Goal: Transaction & Acquisition: Purchase product/service

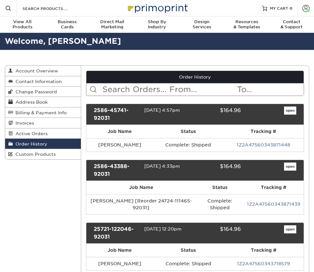
click at [124, 89] on input "text" at bounding box center [135, 89] width 67 height 12
type input "nicole peterson"
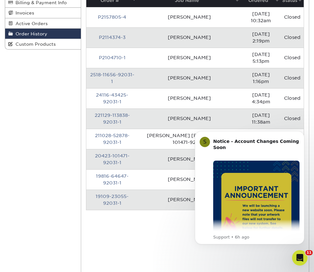
scroll to position [110, 0]
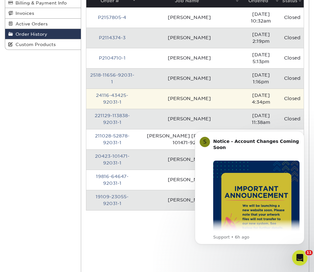
click at [114, 92] on td "24116-43425-92031-1" at bounding box center [111, 98] width 51 height 20
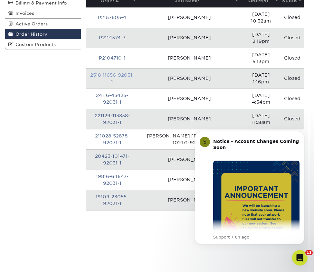
click at [120, 72] on link "2518-11656-92031-1" at bounding box center [112, 78] width 44 height 12
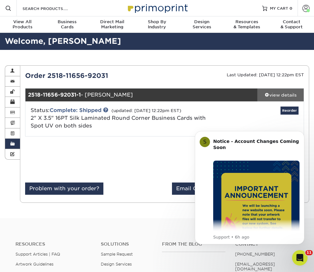
click at [275, 92] on div "view details" at bounding box center [280, 95] width 46 height 6
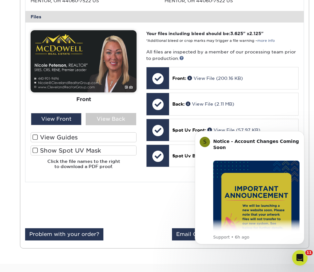
scroll to position [253, 0]
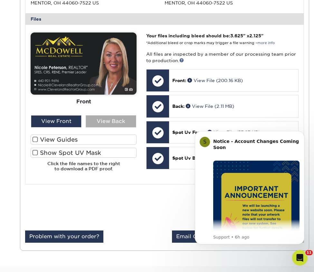
click at [98, 121] on div "View Back" at bounding box center [111, 121] width 50 height 12
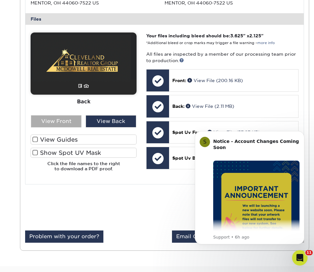
click at [65, 121] on div "View Front" at bounding box center [56, 121] width 50 height 12
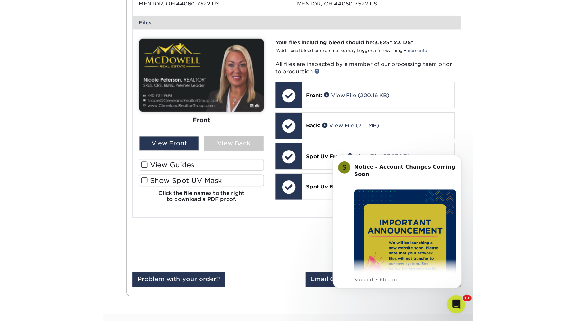
scroll to position [261, 0]
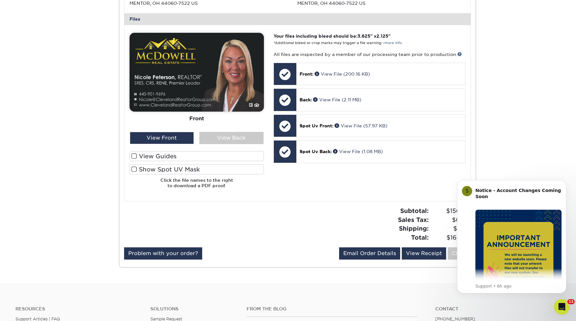
click at [313, 144] on div "Order History Account Overview Contact Information Change Password Address Book…" at bounding box center [288, 40] width 576 height 486
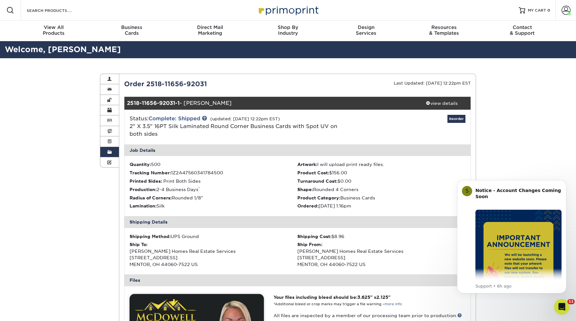
scroll to position [159, 0]
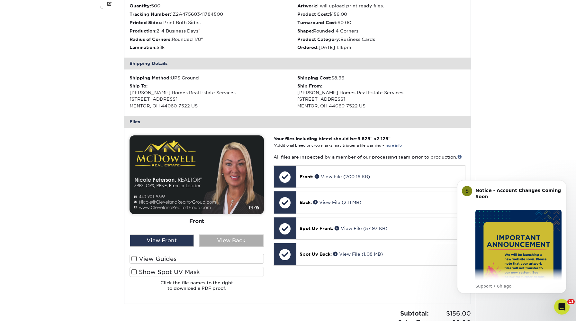
click at [226, 240] on div "View Back" at bounding box center [231, 240] width 64 height 12
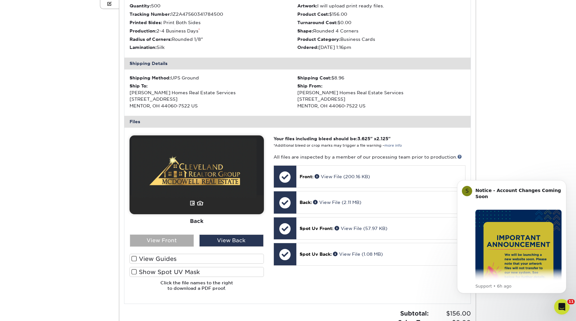
click at [179, 243] on div "View Front" at bounding box center [162, 240] width 64 height 12
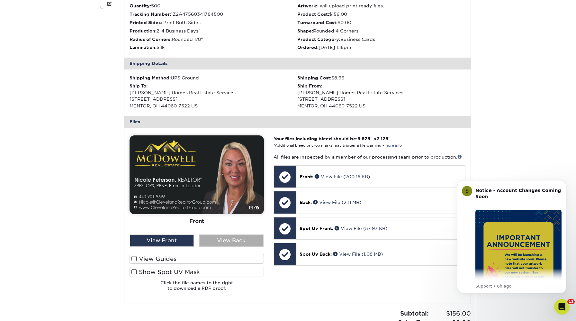
click at [214, 241] on div "View Back" at bounding box center [231, 240] width 64 height 12
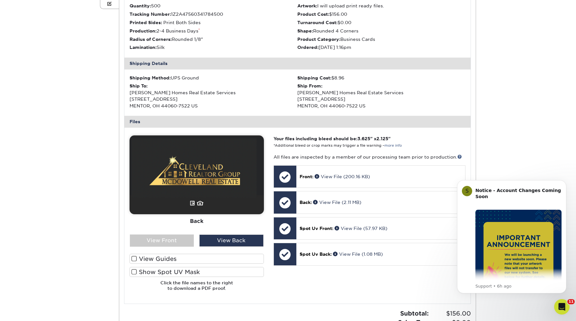
scroll to position [0, 0]
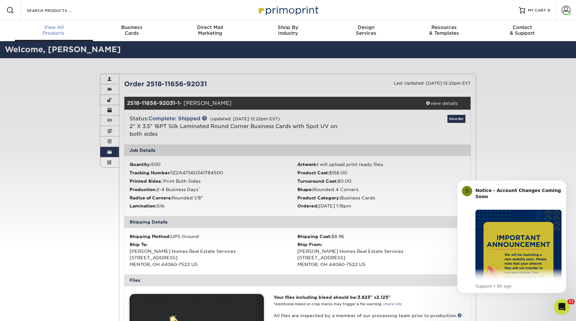
click at [56, 30] on span "View All" at bounding box center [54, 27] width 78 height 6
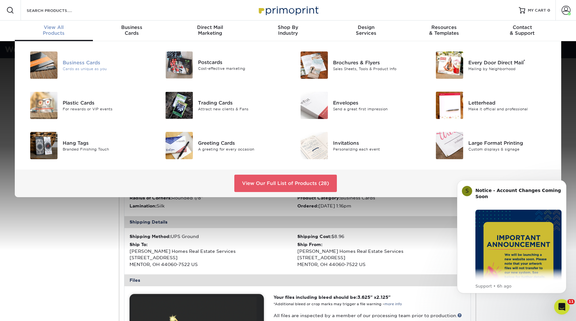
click at [70, 59] on div "Business Cards" at bounding box center [105, 62] width 85 height 7
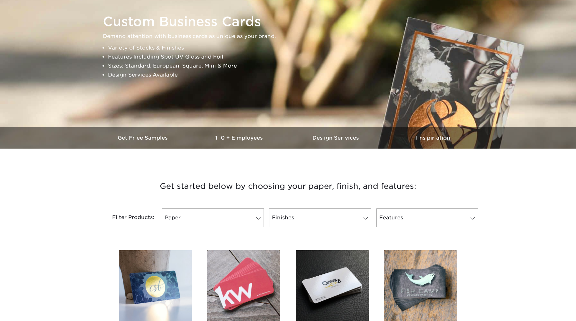
scroll to position [260, 0]
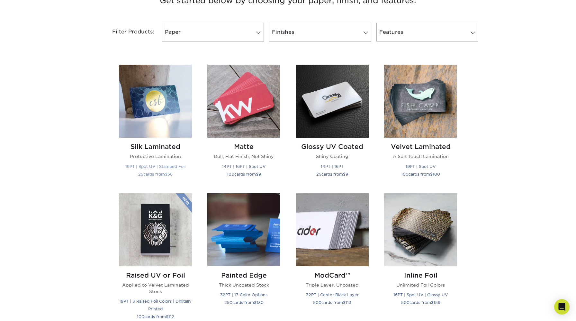
click at [149, 90] on img at bounding box center [155, 101] width 73 height 73
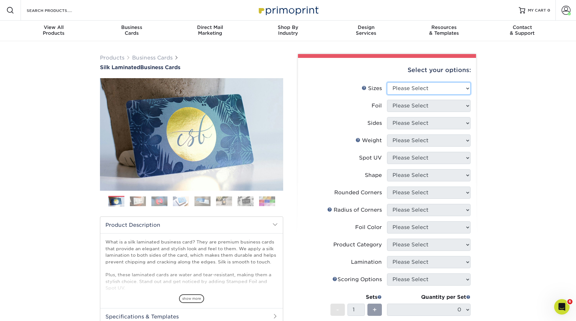
click at [408, 91] on select "Please Select 1.5" x 3.5" - Mini 1.75" x 3.5" - Mini 2" x 2" - Square 2" x 3" -…" at bounding box center [429, 88] width 84 height 12
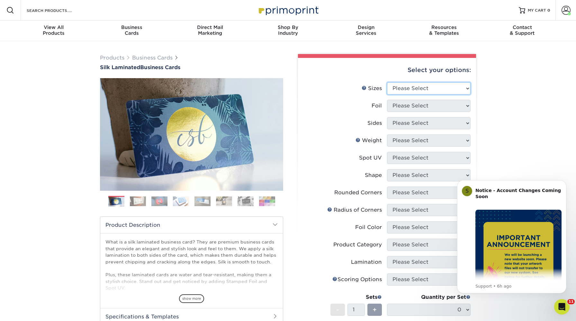
click at [422, 92] on select "Please Select 1.5" x 3.5" - Mini 1.75" x 3.5" - Mini 2" x 2" - Square 2" x 3" -…" at bounding box center [429, 88] width 84 height 12
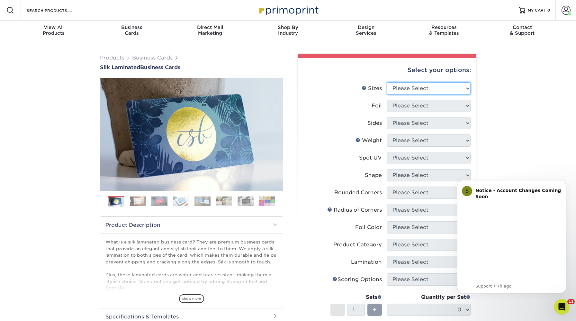
click at [414, 90] on select "Please Select 1.5" x 3.5" - Mini 1.75" x 3.5" - Mini 2" x 2" - Square 2" x 3" -…" at bounding box center [429, 88] width 84 height 12
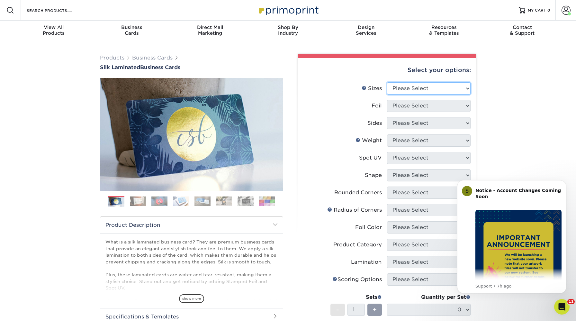
select select "2.00x3.50"
click at [387, 82] on select "Please Select 1.5" x 3.5" - Mini 1.75" x 3.5" - Mini 2" x 2" - Square 2" x 3" -…" at bounding box center [429, 88] width 84 height 12
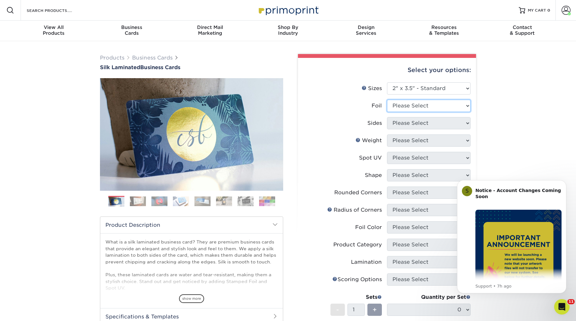
click at [420, 105] on select "Please Select Yes No" at bounding box center [429, 106] width 84 height 12
select select "0"
click at [387, 100] on select "Please Select Yes No" at bounding box center [429, 106] width 84 height 12
click at [426, 134] on li "Sides Please Select Print Both Sides Print Front Only" at bounding box center [387, 125] width 167 height 17
click at [432, 123] on select "Please Select Print Both Sides Print Front Only" at bounding box center [429, 123] width 84 height 12
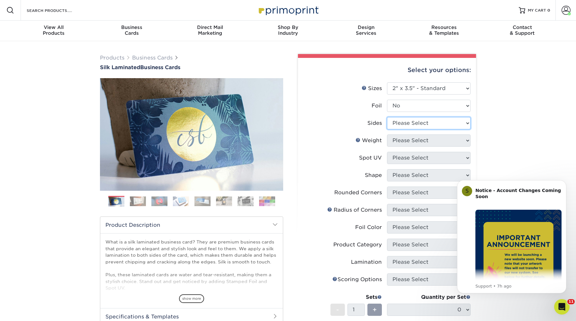
select select "13abbda7-1d64-4f25-8bb2-c179b224825d"
click at [387, 117] on select "Please Select Print Both Sides Print Front Only" at bounding box center [429, 123] width 84 height 12
click at [431, 139] on select "Please Select 16PT" at bounding box center [429, 140] width 84 height 12
select select "16PT"
click at [387, 134] on select "Please Select 16PT" at bounding box center [429, 140] width 84 height 12
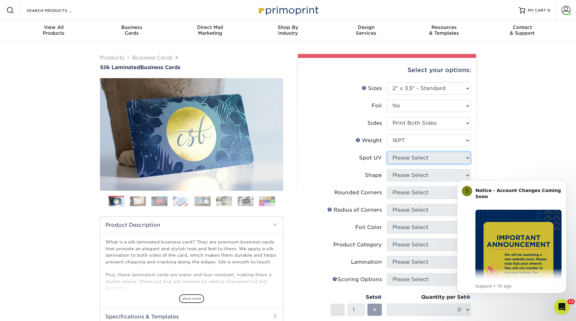
click at [432, 160] on select "Please Select No Spot UV Front and Back (Both Sides) Front Only Back Only" at bounding box center [429, 158] width 84 height 12
click at [402, 159] on select "Please Select No Spot UV Front and Back (Both Sides) Front Only Back Only" at bounding box center [429, 158] width 84 height 12
select select "0"
click at [387, 152] on select "Please Select No Spot UV Front and Back (Both Sides) Front Only Back Only" at bounding box center [429, 158] width 84 height 12
click at [397, 181] on select "Please Select Standard" at bounding box center [429, 175] width 84 height 12
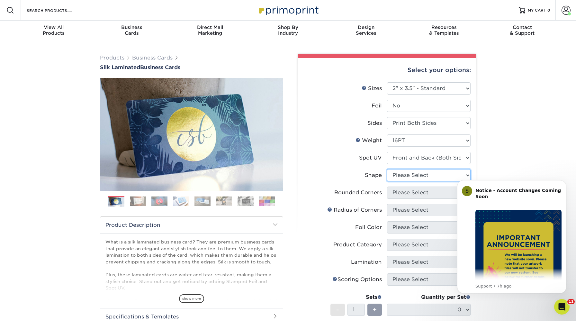
select select "standard"
click at [387, 169] on select "Please Select Standard" at bounding box center [429, 175] width 84 height 12
click at [402, 192] on select "Please Select Yes - Round 2 Corners Yes - Round 4 Corners No" at bounding box center [429, 193] width 84 height 12
select select "7672df9e-0e0a-464d-8e1f-920c575e4da3"
click at [387, 187] on select "Please Select Yes - Round 2 Corners Yes - Round 4 Corners No" at bounding box center [429, 193] width 84 height 12
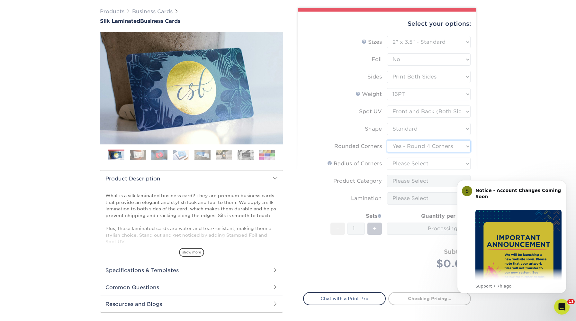
scroll to position [47, 0]
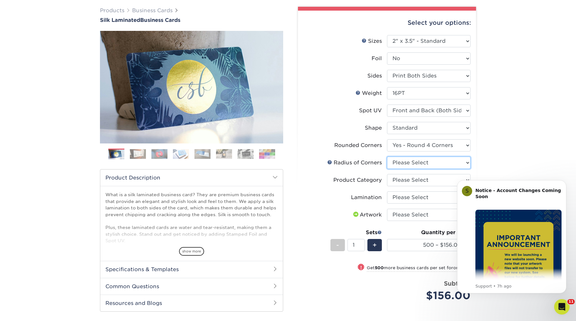
click at [428, 165] on select "Please Select Rounded 1/8" Rounded 1/4"" at bounding box center [429, 163] width 84 height 12
click at [418, 165] on select "Please Select Rounded 1/8" Rounded 1/4"" at bounding box center [429, 163] width 84 height 12
select select "589680c7-ee9a-431b-9d12-d7aeb1386a97"
click at [387, 157] on select "Please Select Rounded 1/8" Rounded 1/4"" at bounding box center [429, 163] width 84 height 12
click at [419, 177] on select "Please Select Business Cards" at bounding box center [429, 180] width 84 height 12
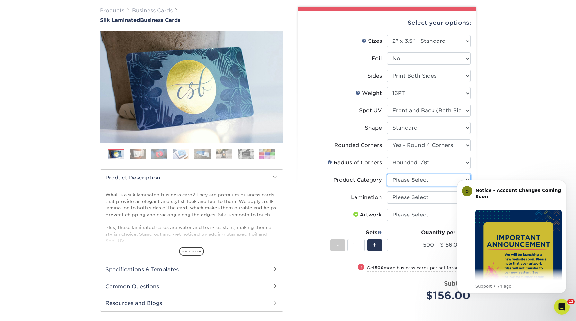
select select "3b5148f1-0588-4f88-a218-97bcfdce65c1"
click at [387, 174] on select "Please Select Business Cards" at bounding box center [429, 180] width 84 height 12
click at [421, 198] on select "Please Select Silk" at bounding box center [429, 197] width 84 height 12
select select "ccacb42f-45f7-42d3-bbd3-7c8421cf37f0"
click at [387, 191] on select "Please Select Silk" at bounding box center [429, 197] width 84 height 12
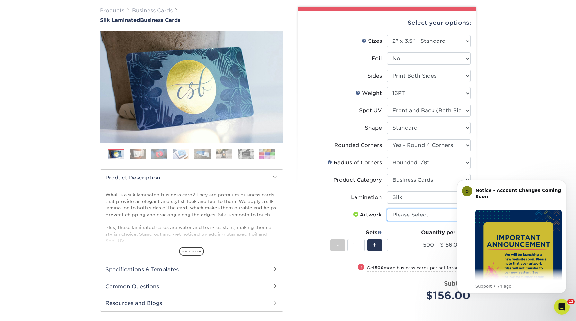
click at [424, 214] on select "Please Select I will upload files I need a design - $100" at bounding box center [429, 215] width 84 height 12
select select "upload"
click at [387, 209] on select "Please Select I will upload files I need a design - $100" at bounding box center [429, 215] width 84 height 12
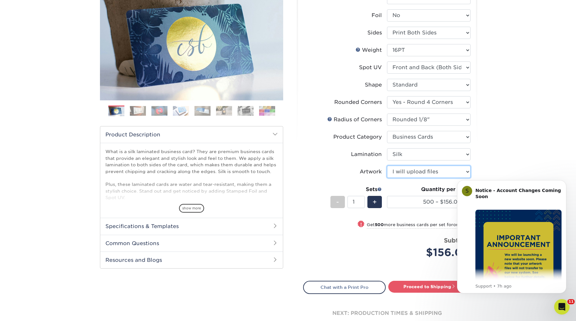
scroll to position [132, 0]
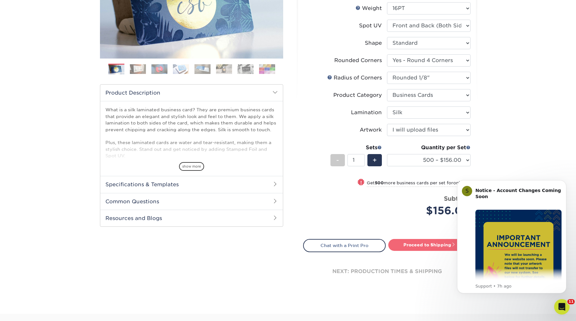
click at [433, 239] on link "Proceed to Shipping" at bounding box center [429, 245] width 83 height 12
type input "Set 1"
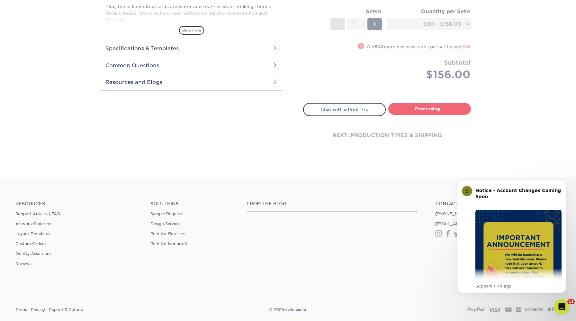
select select "24b86a38-505b-4ae3-9429-29aefd3b6f92"
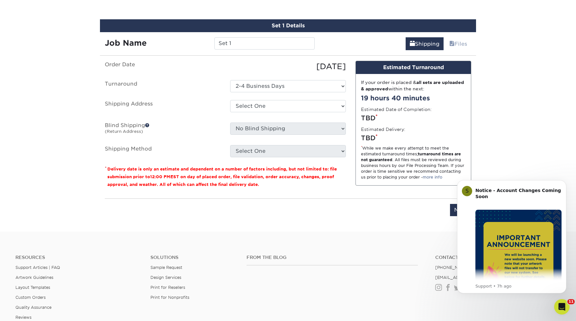
scroll to position [388, 0]
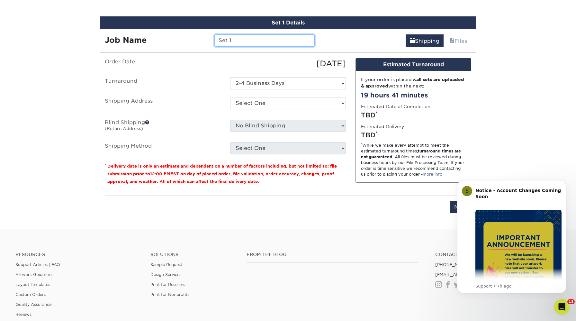
drag, startPoint x: 242, startPoint y: 42, endPoint x: 176, endPoint y: 36, distance: 66.2
click at [176, 36] on div "Job Name Set 1" at bounding box center [210, 40] width 220 height 12
type input "Samantha Martin"
click at [260, 104] on select "Select One Andrew Magliola Florida Andrew Magliola Florida Andrew Magliola Flor…" at bounding box center [288, 103] width 116 height 12
click at [280, 100] on select "Select One Andrew Magliola Florida Andrew Magliola Florida Andrew Magliola Flor…" at bounding box center [288, 103] width 116 height 12
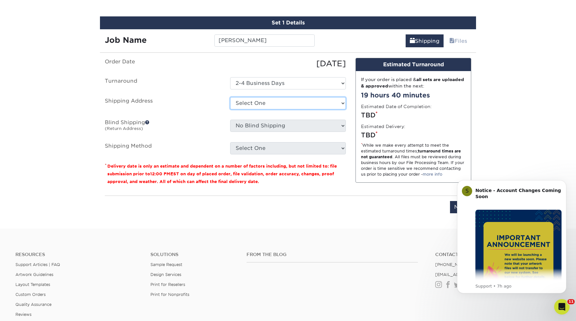
select select "14261"
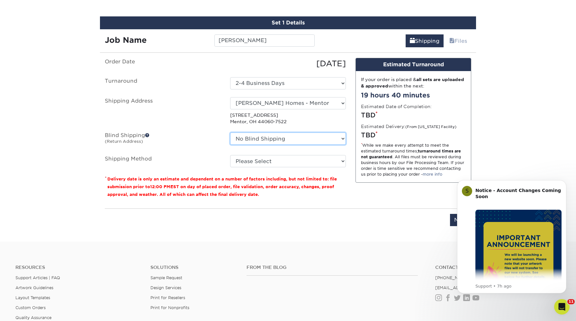
click at [268, 140] on select "No Blind Shipping Andrew Magliola Florida Andrew Magliola Florida Andrew Maglio…" at bounding box center [288, 138] width 116 height 12
select select "14261"
click at [230, 132] on select "No Blind Shipping Andrew Magliola Florida Andrew Magliola Florida Andrew Maglio…" at bounding box center [288, 138] width 116 height 12
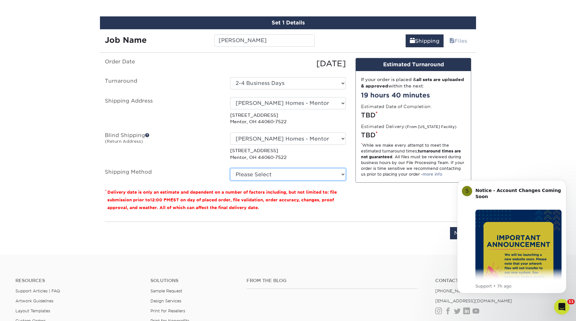
click at [287, 173] on select "Please Select Ground Shipping (+$8.96) 3 Day Shipping Service (+$15.36) 2 Day A…" at bounding box center [288, 174] width 116 height 12
select select "03"
click at [230, 168] on select "Please Select Ground Shipping (+$8.96) 3 Day Shipping Service (+$15.36) 2 Day A…" at bounding box center [288, 174] width 116 height 12
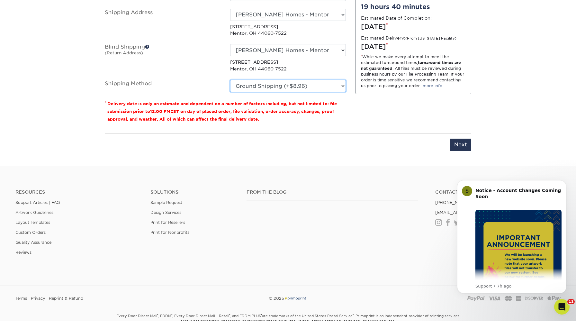
scroll to position [481, 0]
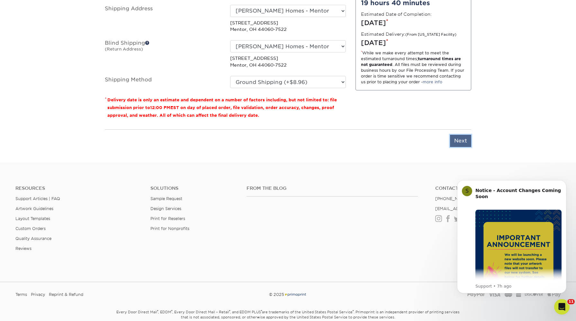
click at [466, 137] on input "Next" at bounding box center [460, 141] width 21 height 12
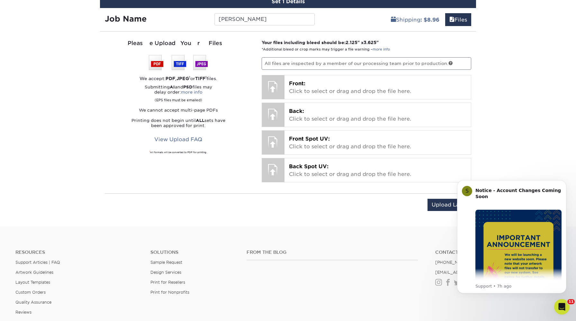
scroll to position [409, 0]
click at [447, 201] on input "Upload Later" at bounding box center [450, 205] width 44 height 12
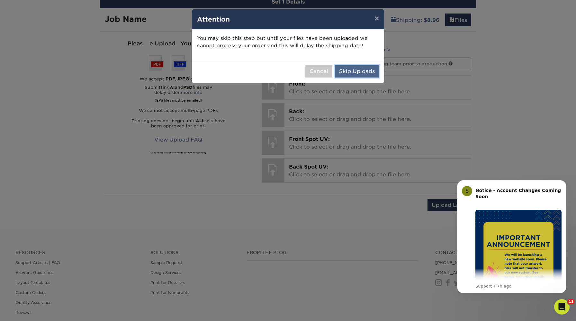
click at [368, 76] on button "Skip Uploads" at bounding box center [357, 71] width 44 height 12
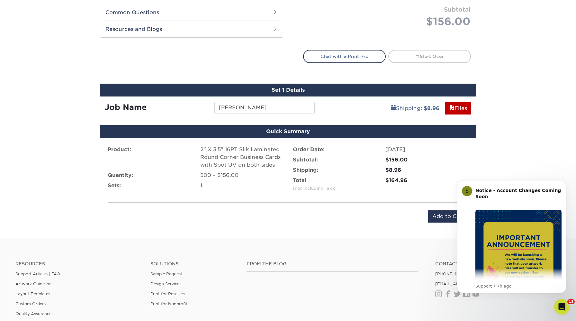
scroll to position [321, 0]
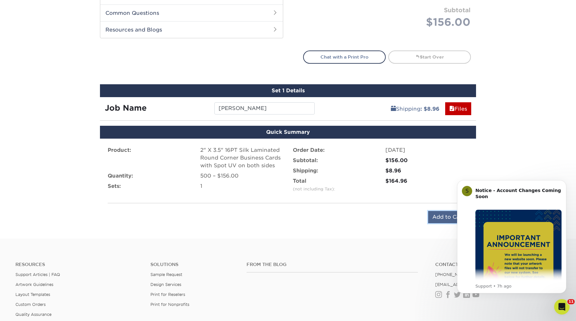
click at [439, 218] on input "Add to Cart" at bounding box center [448, 217] width 40 height 12
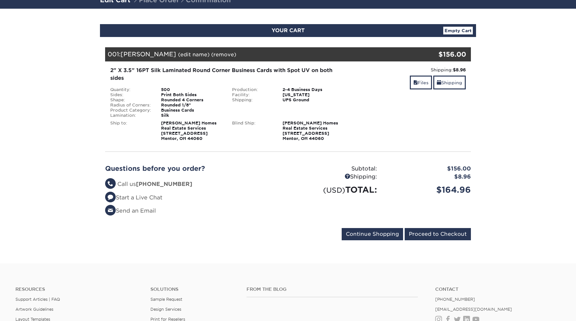
scroll to position [51, 0]
click at [425, 235] on input "Proceed to Checkout" at bounding box center [438, 234] width 66 height 12
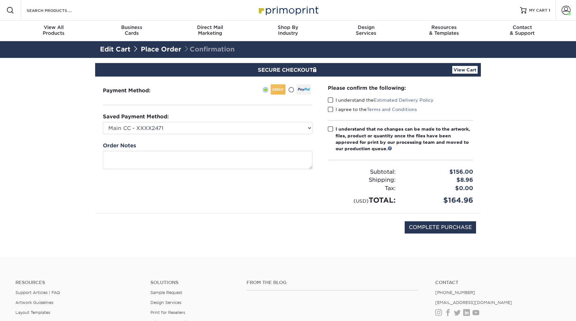
click at [331, 102] on span at bounding box center [330, 100] width 5 height 6
click at [0, 0] on input "I understand the Estimated Delivery Policy" at bounding box center [0, 0] width 0 height 0
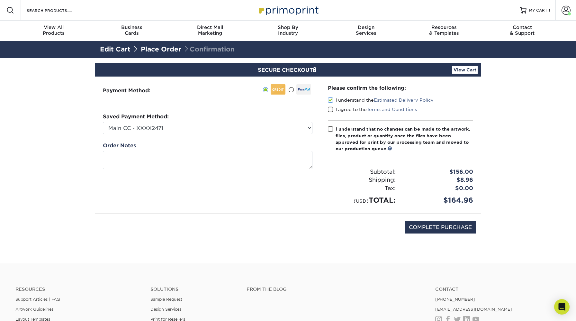
click at [331, 108] on span at bounding box center [330, 109] width 5 height 6
click at [0, 0] on input "I agree to the Terms and Conditions" at bounding box center [0, 0] width 0 height 0
click at [332, 128] on span at bounding box center [330, 129] width 5 height 6
click at [0, 0] on input "I understand that no changes can be made to the artwork, files, product or quan…" at bounding box center [0, 0] width 0 height 0
click at [332, 129] on span at bounding box center [330, 129] width 5 height 6
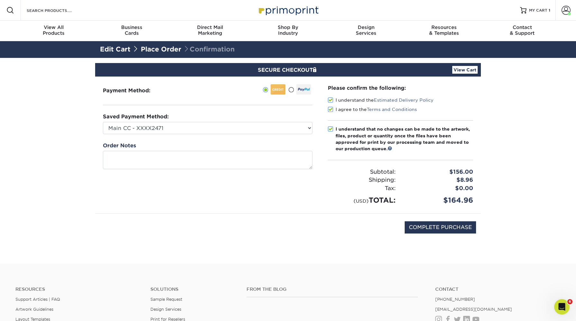
click at [0, 0] on input "I understand that no changes can be made to the artwork, files, product or quan…" at bounding box center [0, 0] width 0 height 0
click at [348, 206] on div "Please confirm the following: I understand the Estimated Delivery Policy I agre…" at bounding box center [400, 145] width 161 height 137
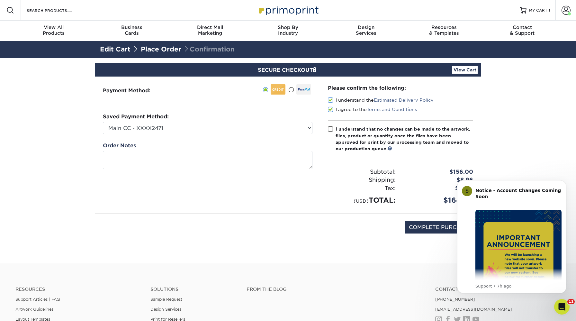
click at [330, 129] on span at bounding box center [330, 129] width 5 height 6
click at [0, 0] on input "I understand that no changes can be made to the artwork, files, product or quan…" at bounding box center [0, 0] width 0 height 0
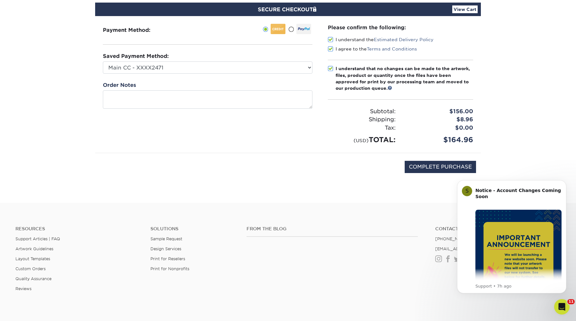
scroll to position [61, 0]
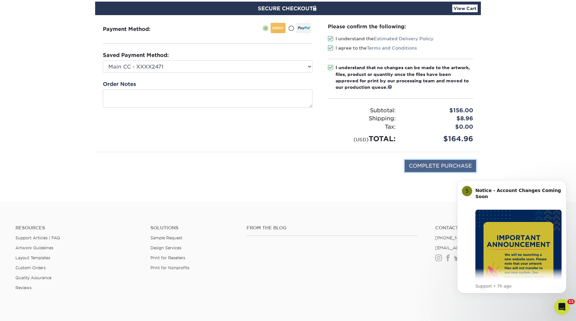
click at [418, 162] on input "COMPLETE PURCHASE" at bounding box center [440, 166] width 71 height 12
type input "PROCESSING, PLEASE WAIT..."
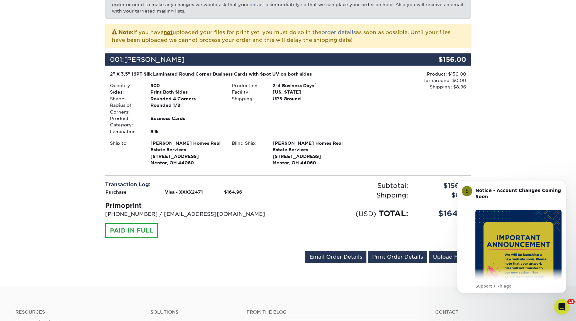
click at [530, 99] on div "Your order has been placed! Order #: 25814-43090-92031 [DATE] 4:30pm Go to My A…" at bounding box center [288, 109] width 576 height 353
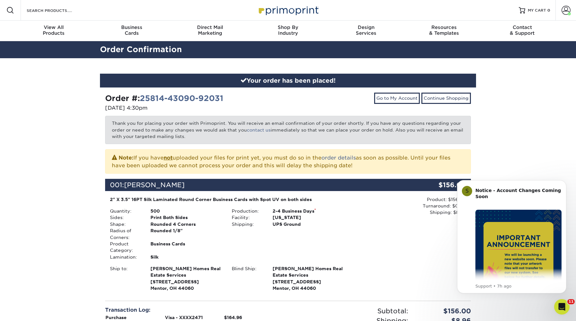
click at [297, 208] on div "2-4 Business Days *" at bounding box center [308, 211] width 81 height 6
click at [168, 95] on link "25814-43090-92031" at bounding box center [182, 98] width 84 height 9
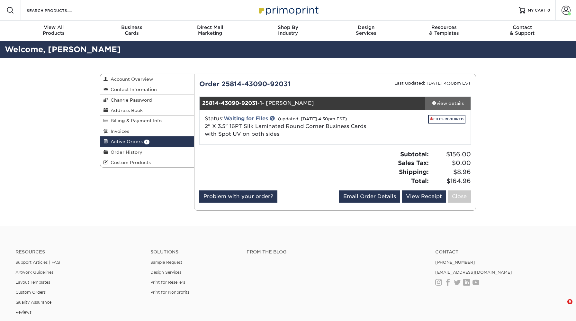
click at [453, 102] on div "view details" at bounding box center [447, 103] width 45 height 6
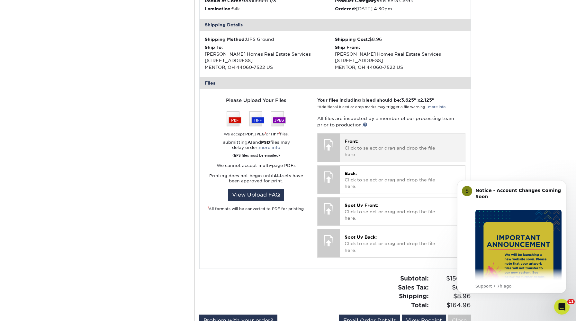
click at [356, 152] on div "Front: Click to select or drag and drop the file here. Choose file" at bounding box center [402, 147] width 125 height 28
